Goal: Task Accomplishment & Management: Use online tool/utility

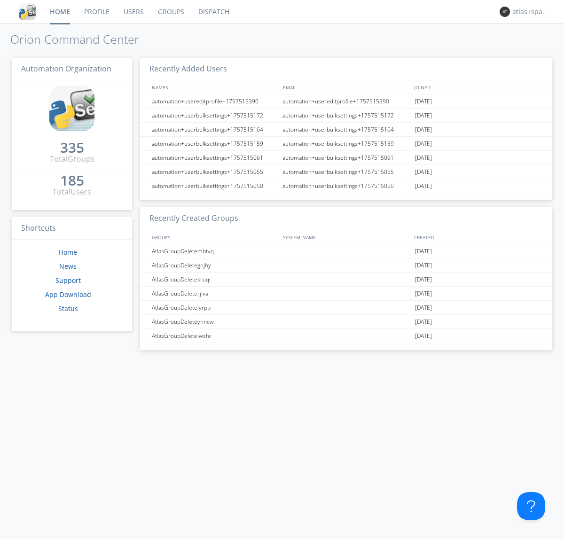
click at [213, 12] on link "Dispatch" at bounding box center [213, 11] width 45 height 23
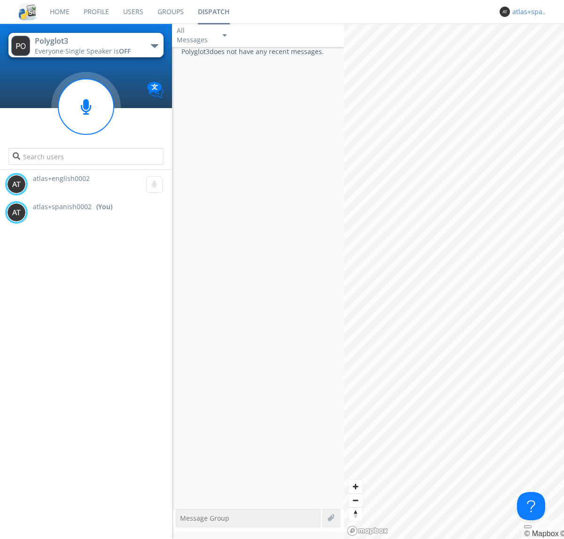
click at [527, 12] on div "atlas+spanish0002" at bounding box center [529, 11] width 35 height 9
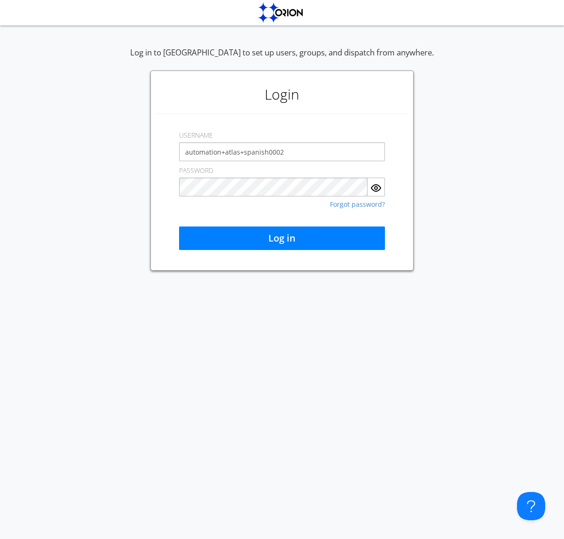
type input "automation+atlas+spanish0002"
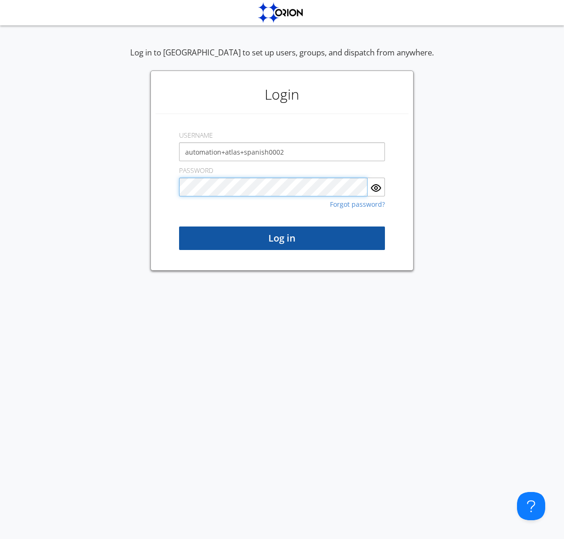
click at [282, 238] on button "Log in" at bounding box center [282, 238] width 206 height 23
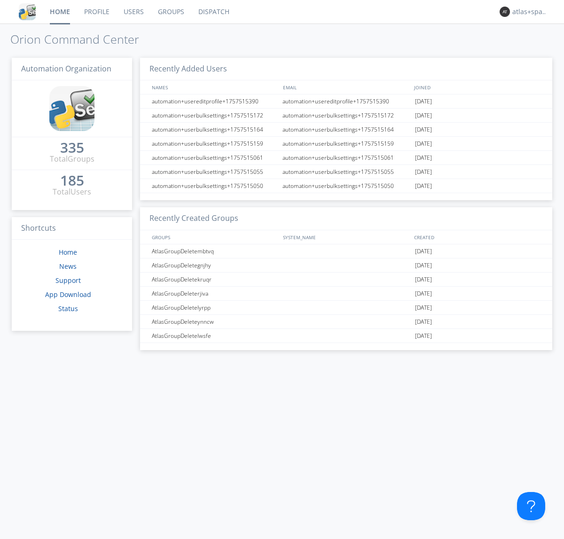
click at [213, 12] on link "Dispatch" at bounding box center [213, 11] width 45 height 23
